Goal: Find specific page/section: Find specific page/section

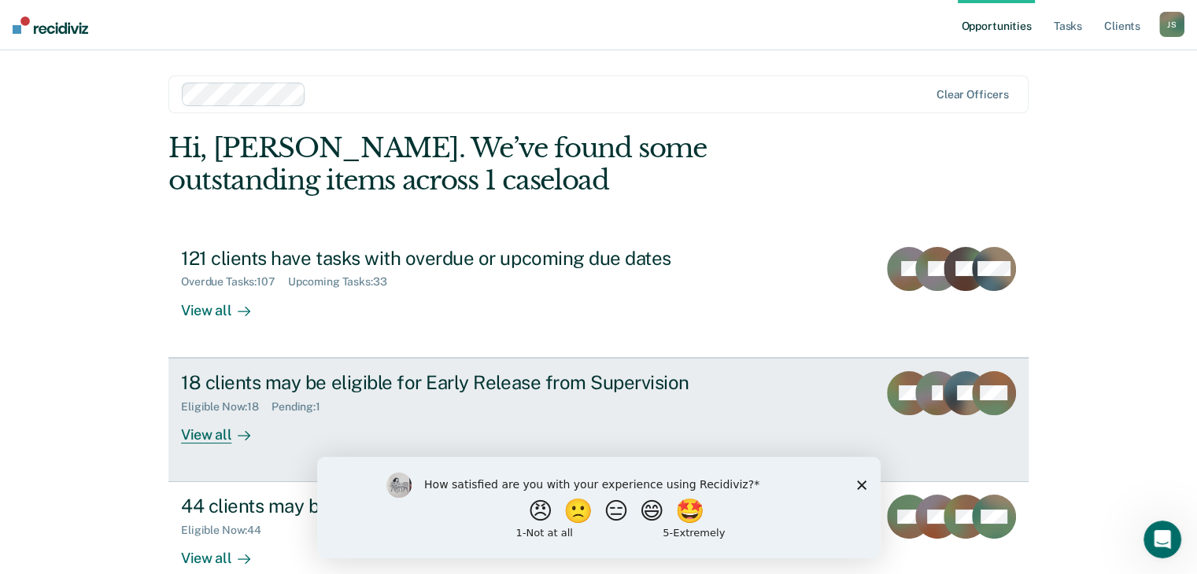
click at [201, 437] on div "View all" at bounding box center [225, 428] width 88 height 31
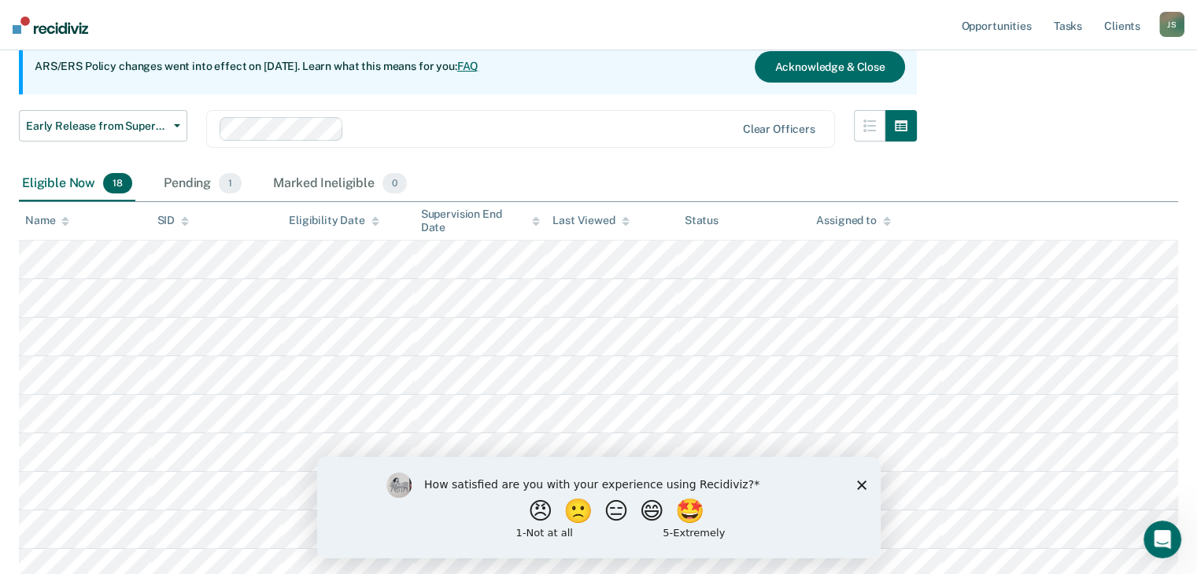
scroll to position [78, 0]
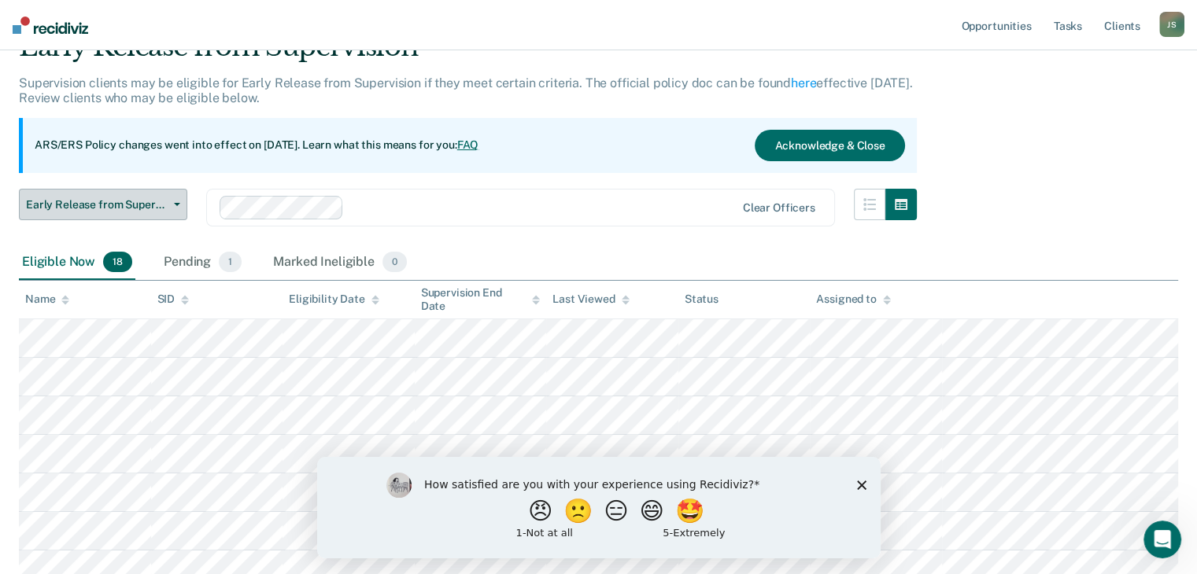
click at [175, 206] on button "Early Release from Supervision" at bounding box center [103, 204] width 168 height 31
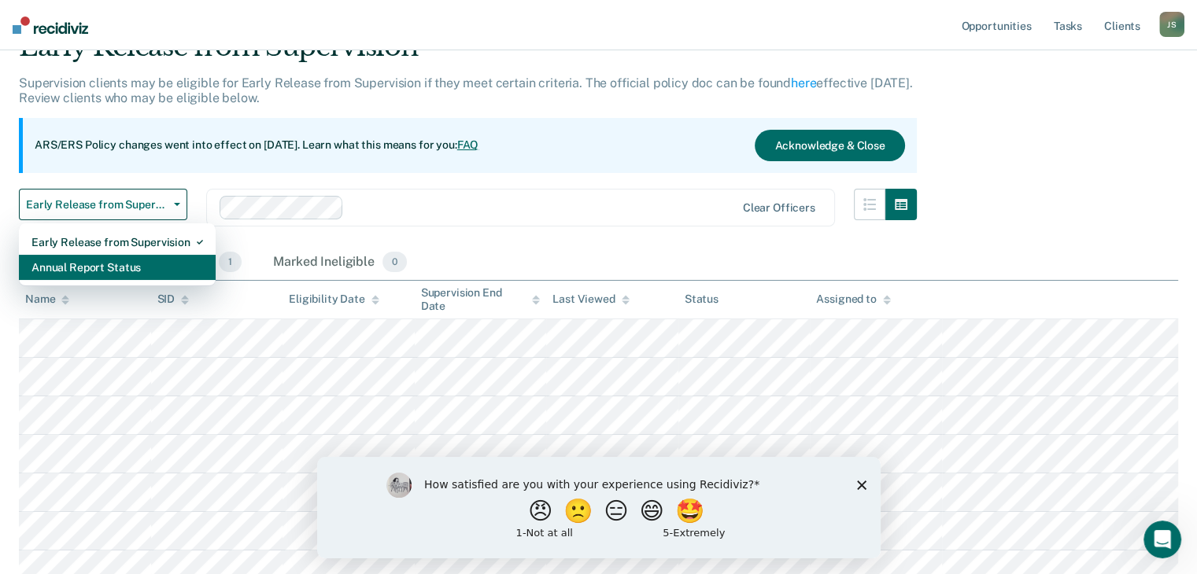
click at [154, 256] on div "Annual Report Status" at bounding box center [117, 267] width 172 height 25
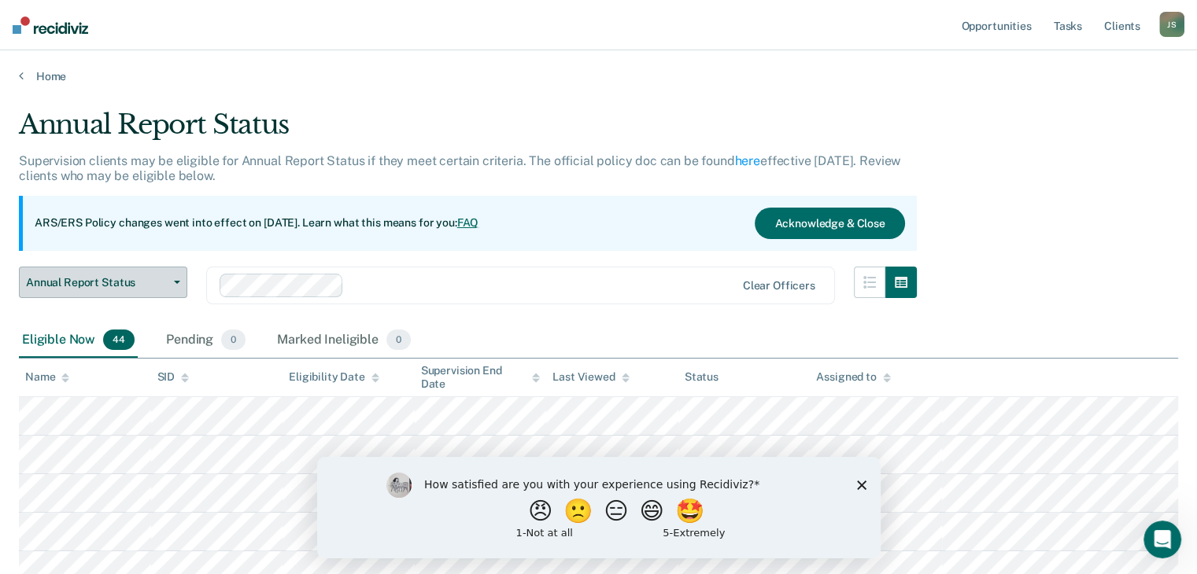
click at [177, 283] on button "Annual Report Status" at bounding box center [103, 282] width 168 height 31
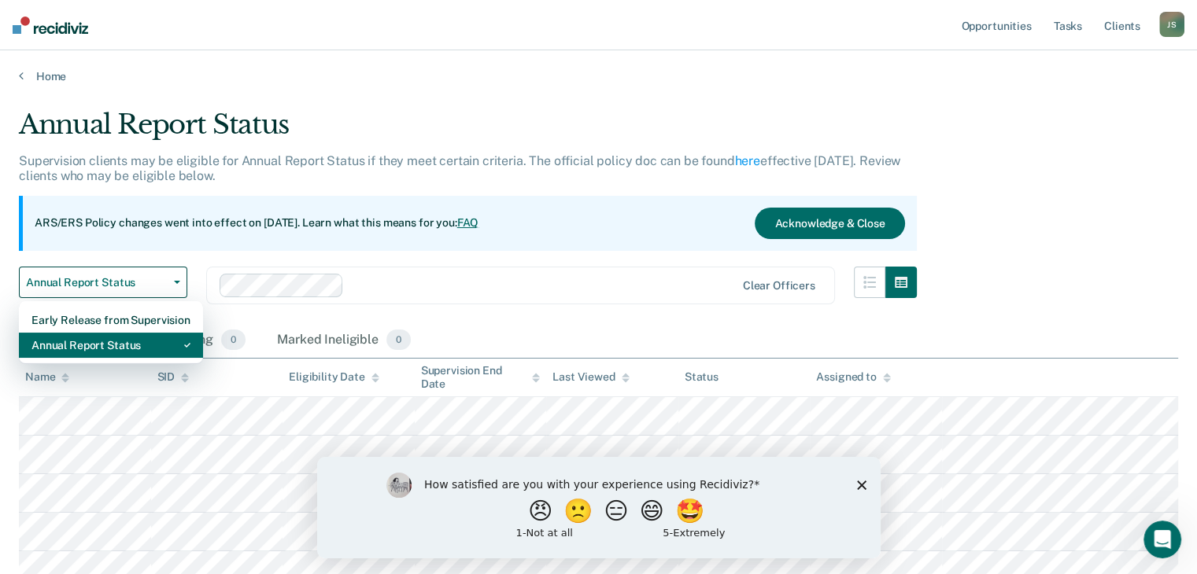
click at [147, 353] on div "Annual Report Status" at bounding box center [110, 345] width 159 height 25
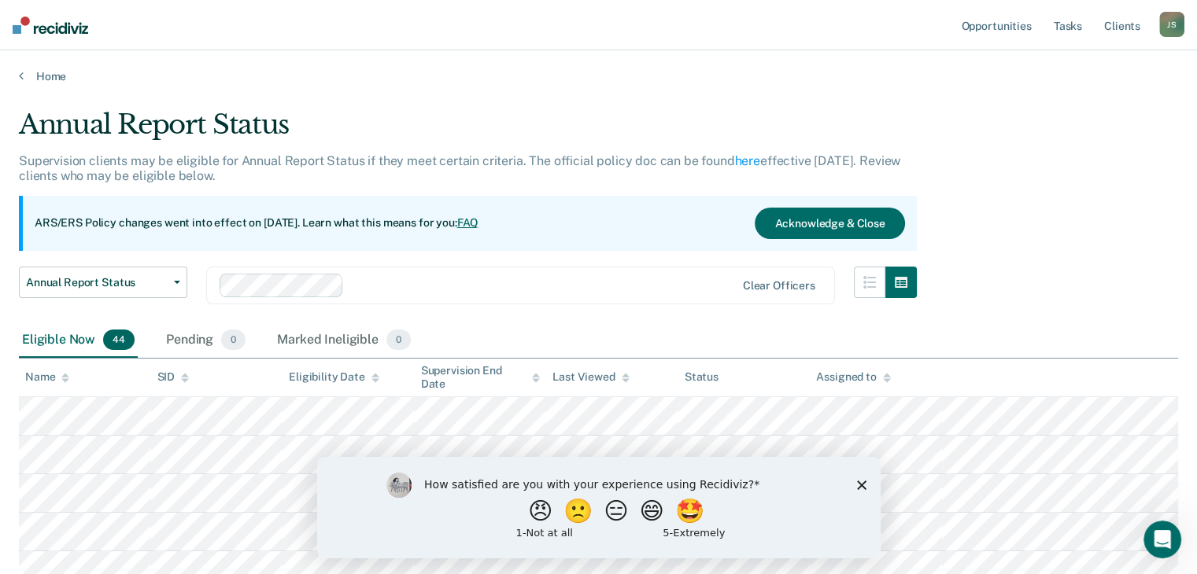
click at [199, 292] on div "Annual Report Status Early Release from Supervision Annual Report Status Clear …" at bounding box center [468, 295] width 898 height 57
click at [799, 217] on button "Acknowledge & Close" at bounding box center [830, 223] width 150 height 31
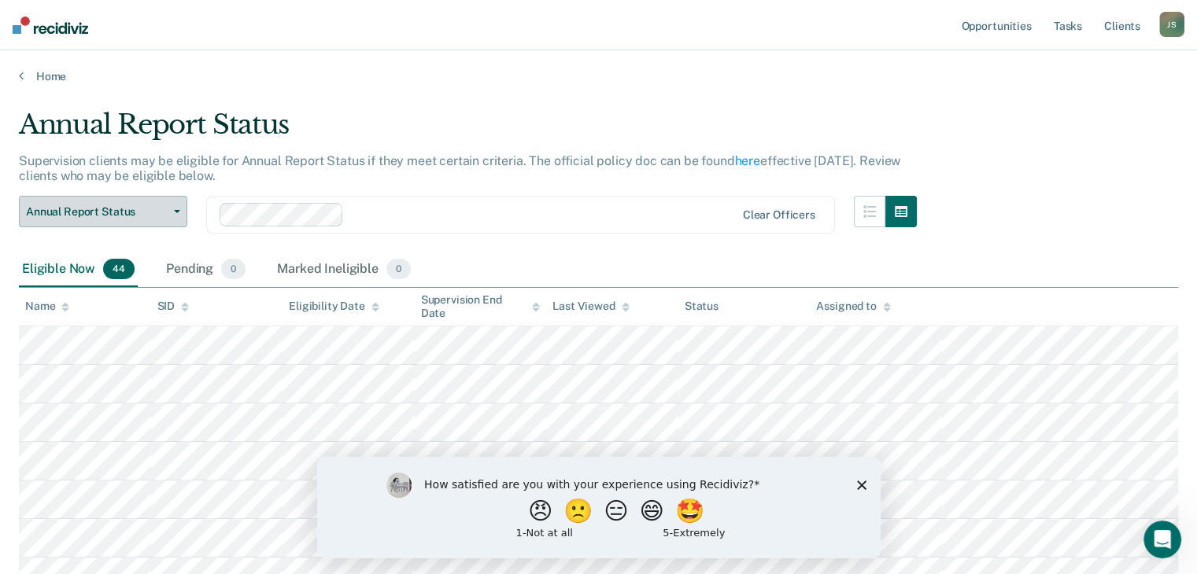
click at [175, 215] on button "Annual Report Status" at bounding box center [103, 211] width 168 height 31
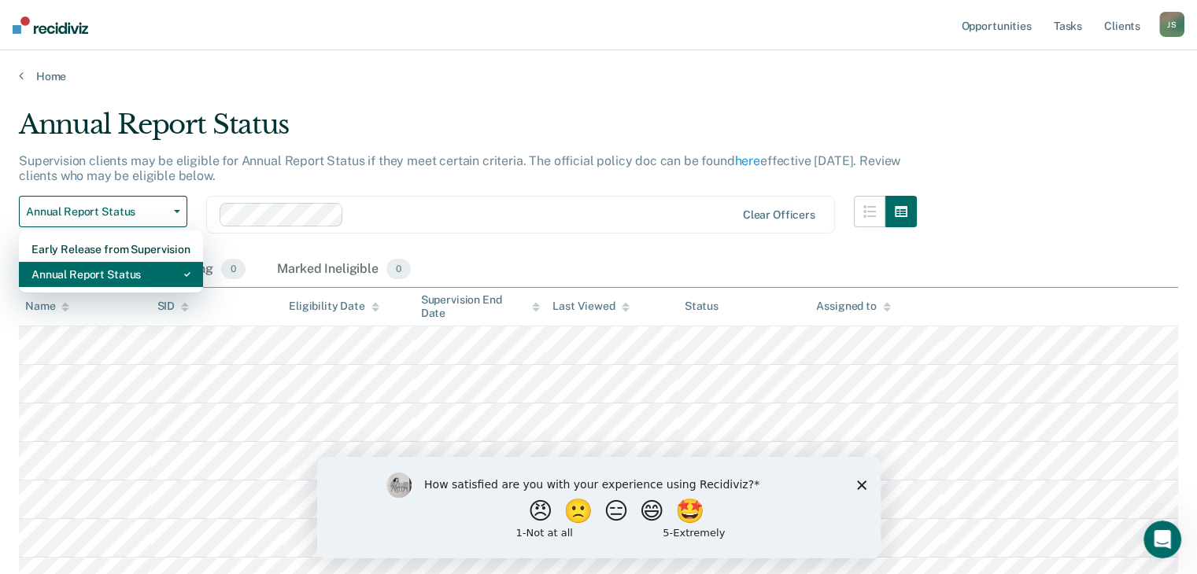
click at [143, 277] on div "Annual Report Status" at bounding box center [110, 274] width 159 height 25
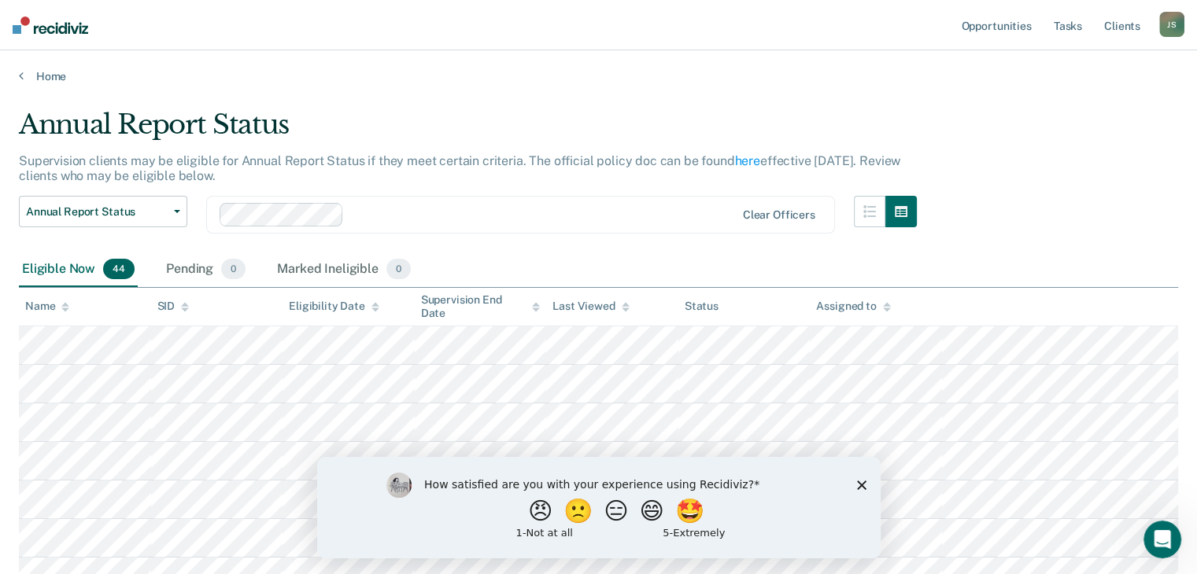
click at [444, 244] on div "Annual Report Status Early Release from Supervision Annual Report Status Clear …" at bounding box center [468, 224] width 898 height 57
click at [168, 210] on span "button" at bounding box center [174, 211] width 13 height 3
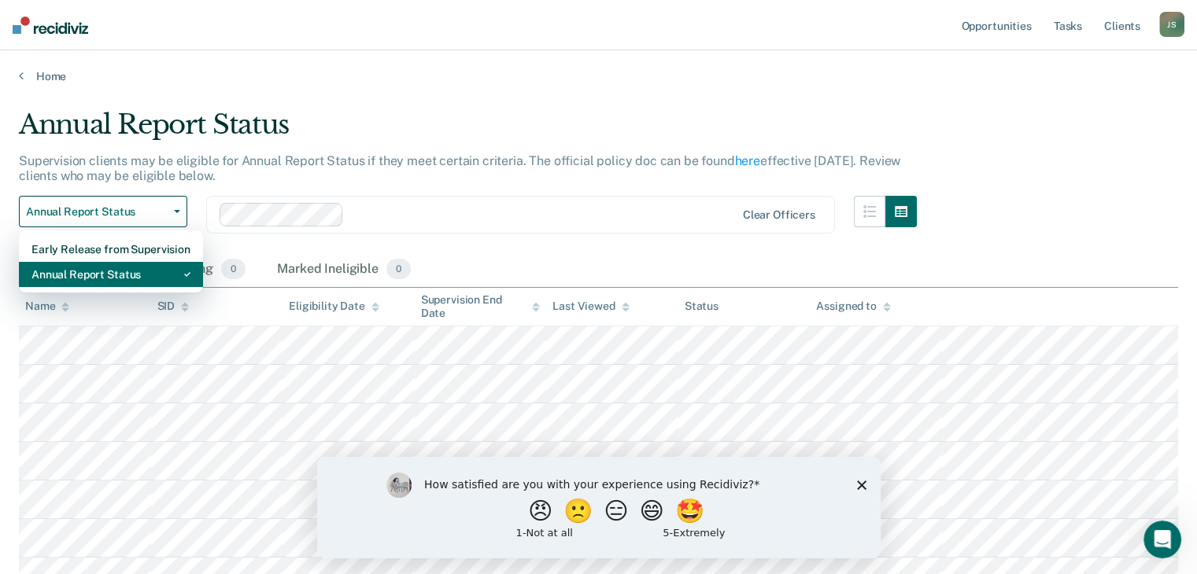
click at [154, 266] on div "Annual Report Status" at bounding box center [110, 274] width 159 height 25
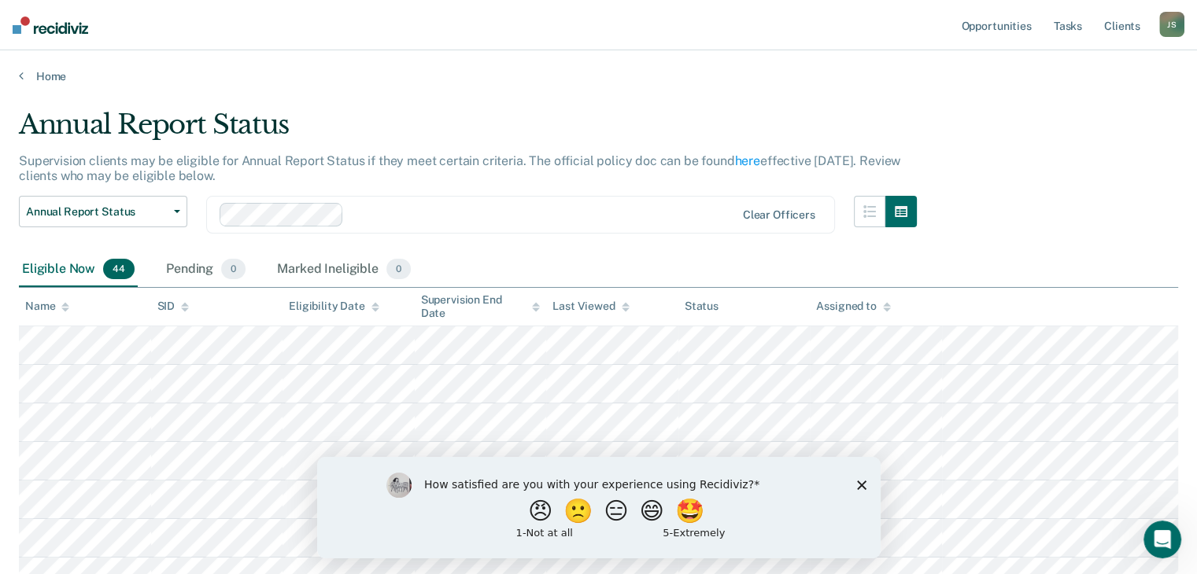
click at [142, 240] on div "Annual Report Status Early Release from Supervision Annual Report Status" at bounding box center [103, 224] width 168 height 57
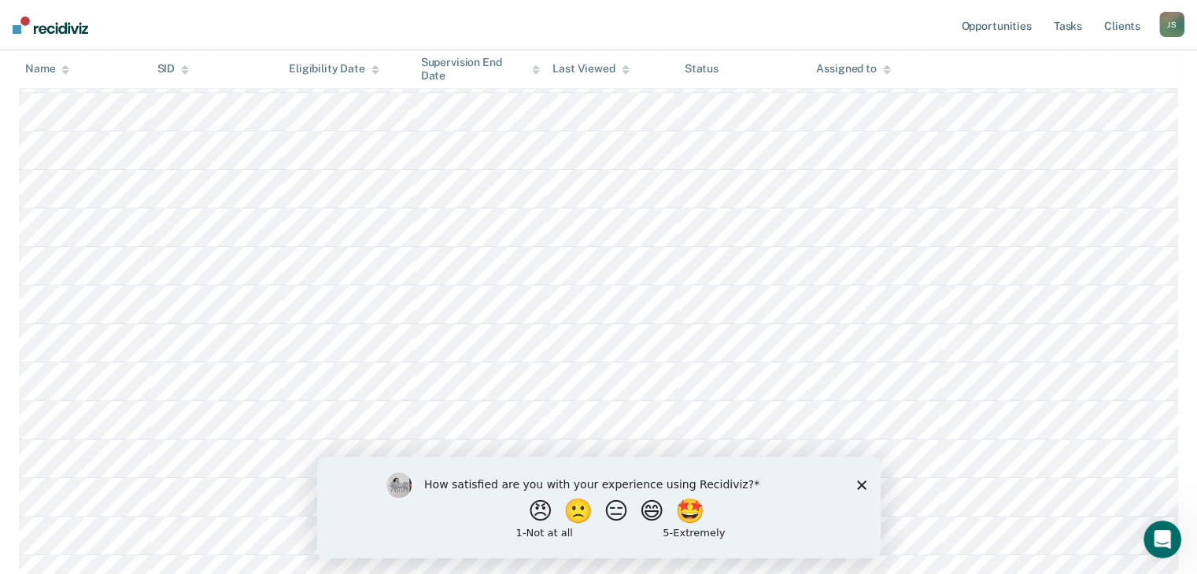
scroll to position [1447, 0]
click at [614, 509] on button "😑" at bounding box center [617, 510] width 37 height 31
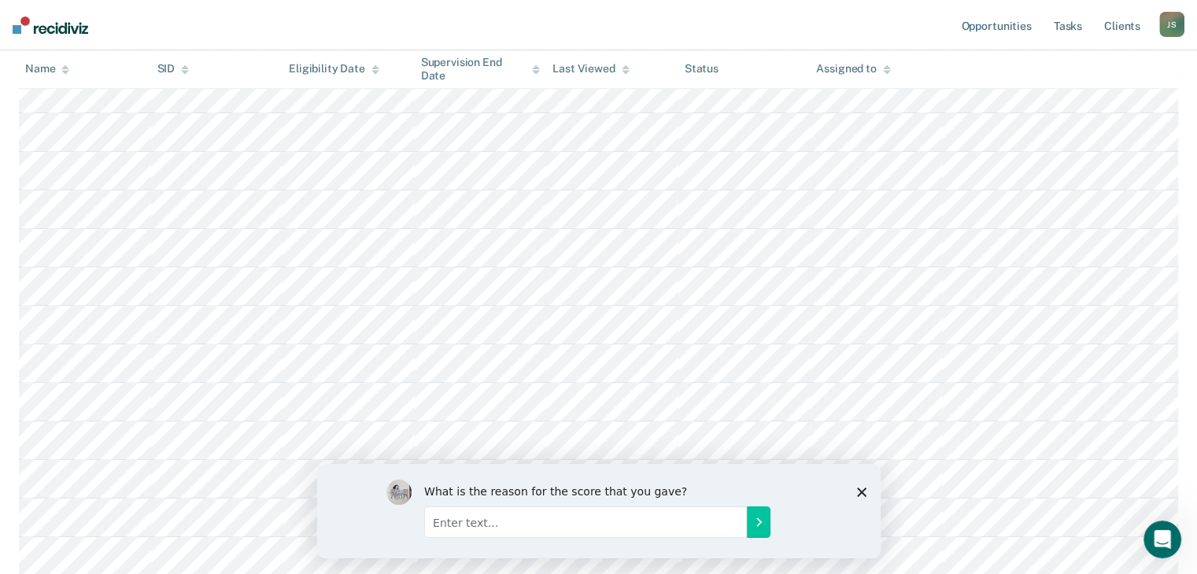
click at [861, 497] on div "What is the reason for the score that you gave?" at bounding box center [597, 510] width 563 height 94
click at [855, 485] on div "What is the reason for the score that you gave?" at bounding box center [597, 510] width 563 height 94
click at [856, 493] on icon "Close survey" at bounding box center [860, 491] width 9 height 9
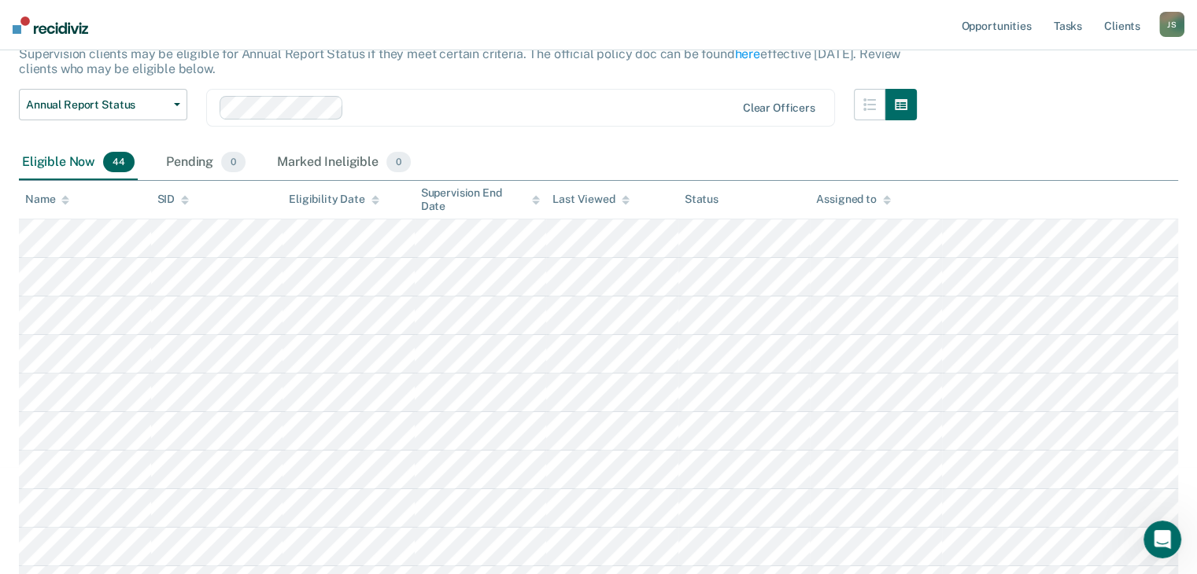
scroll to position [0, 0]
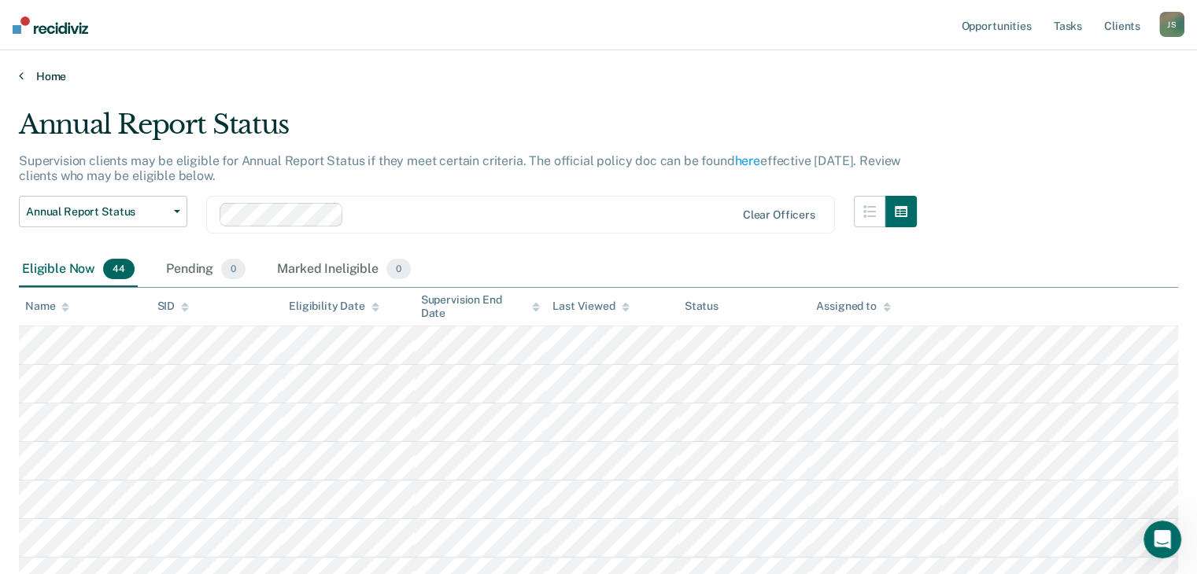
click at [30, 79] on link "Home" at bounding box center [598, 76] width 1159 height 14
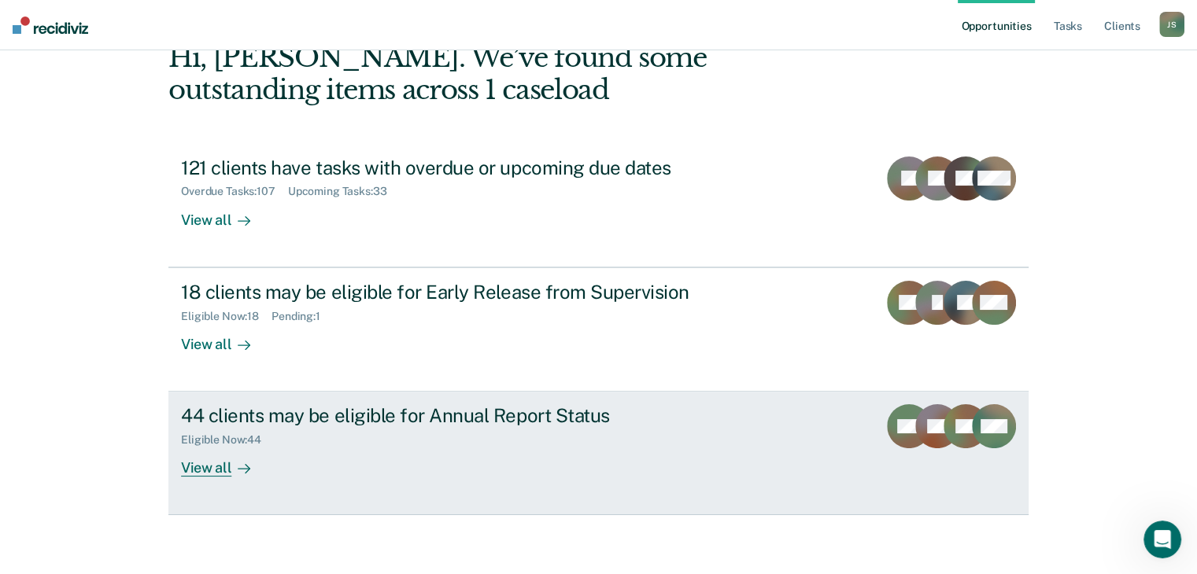
scroll to position [94, 0]
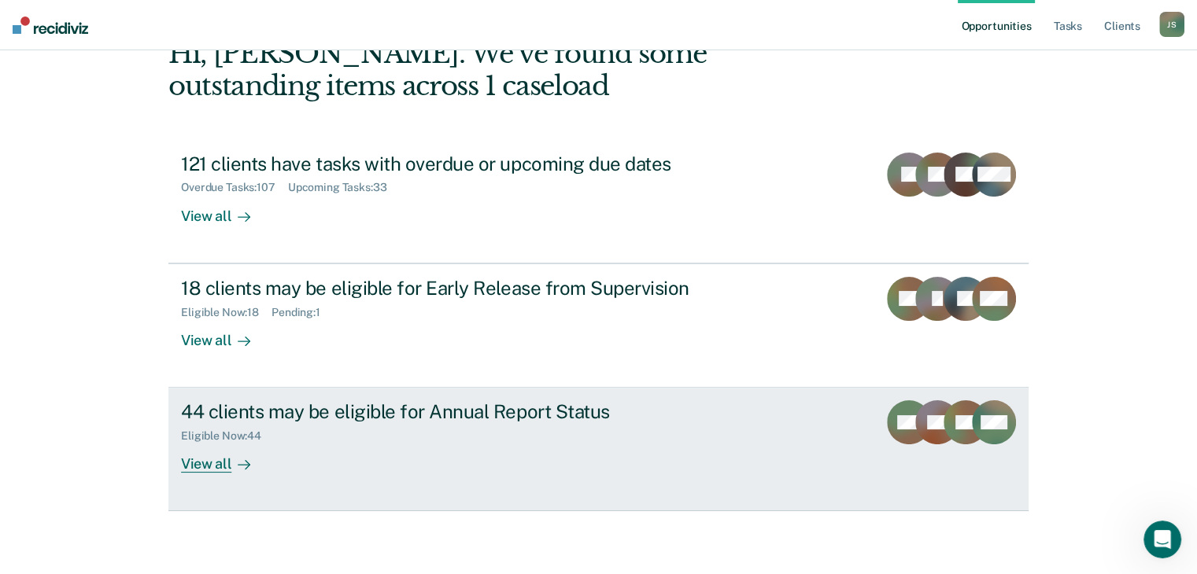
click at [204, 467] on div "View all" at bounding box center [225, 458] width 88 height 31
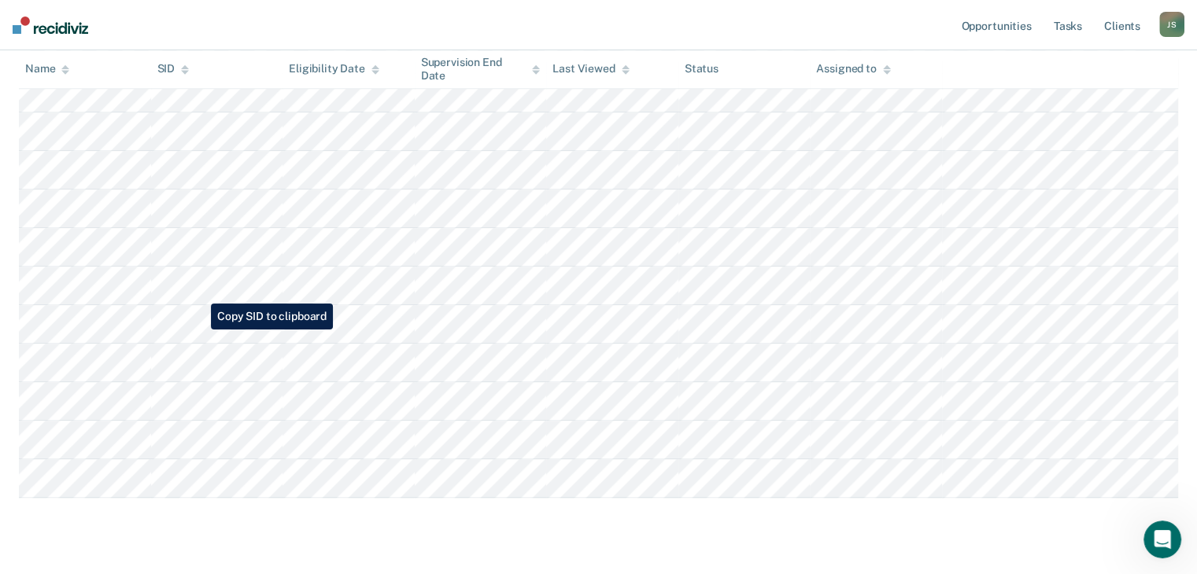
scroll to position [1560, 0]
